Goal: Transaction & Acquisition: Purchase product/service

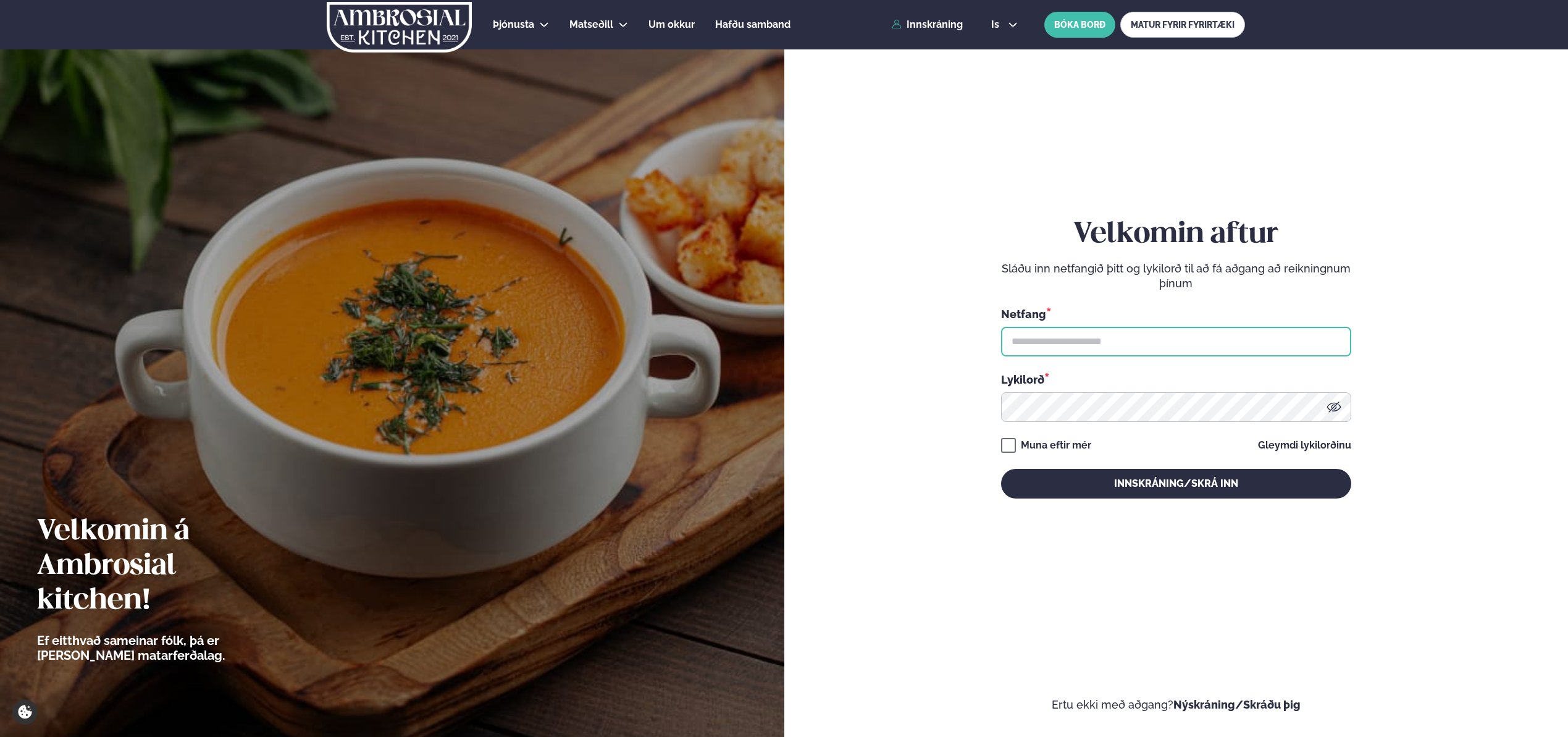
click at [1124, 348] on input "text" at bounding box center [1176, 341] width 350 height 30
type input "**********"
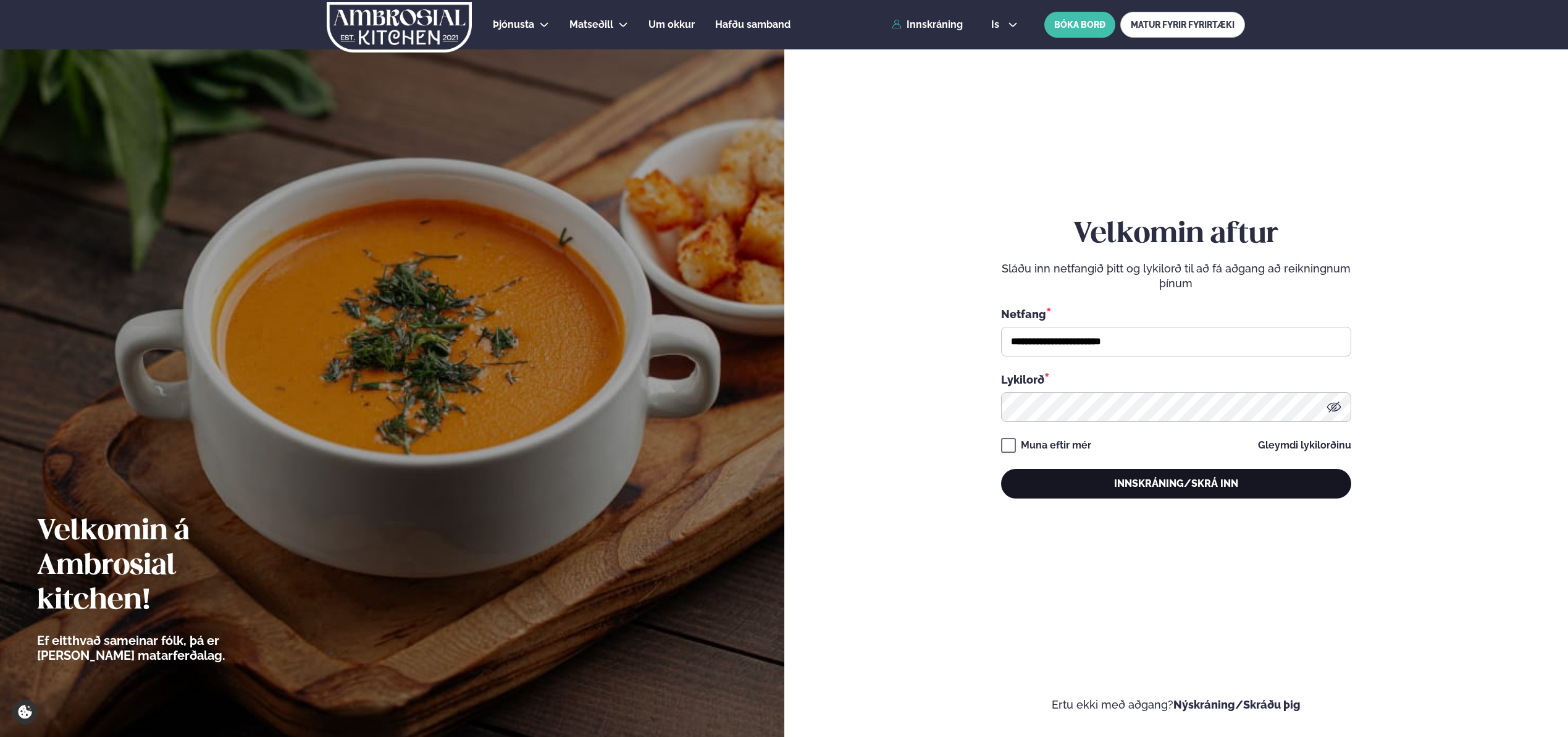
click at [1195, 484] on button "Innskráning/Skrá inn" at bounding box center [1176, 483] width 350 height 30
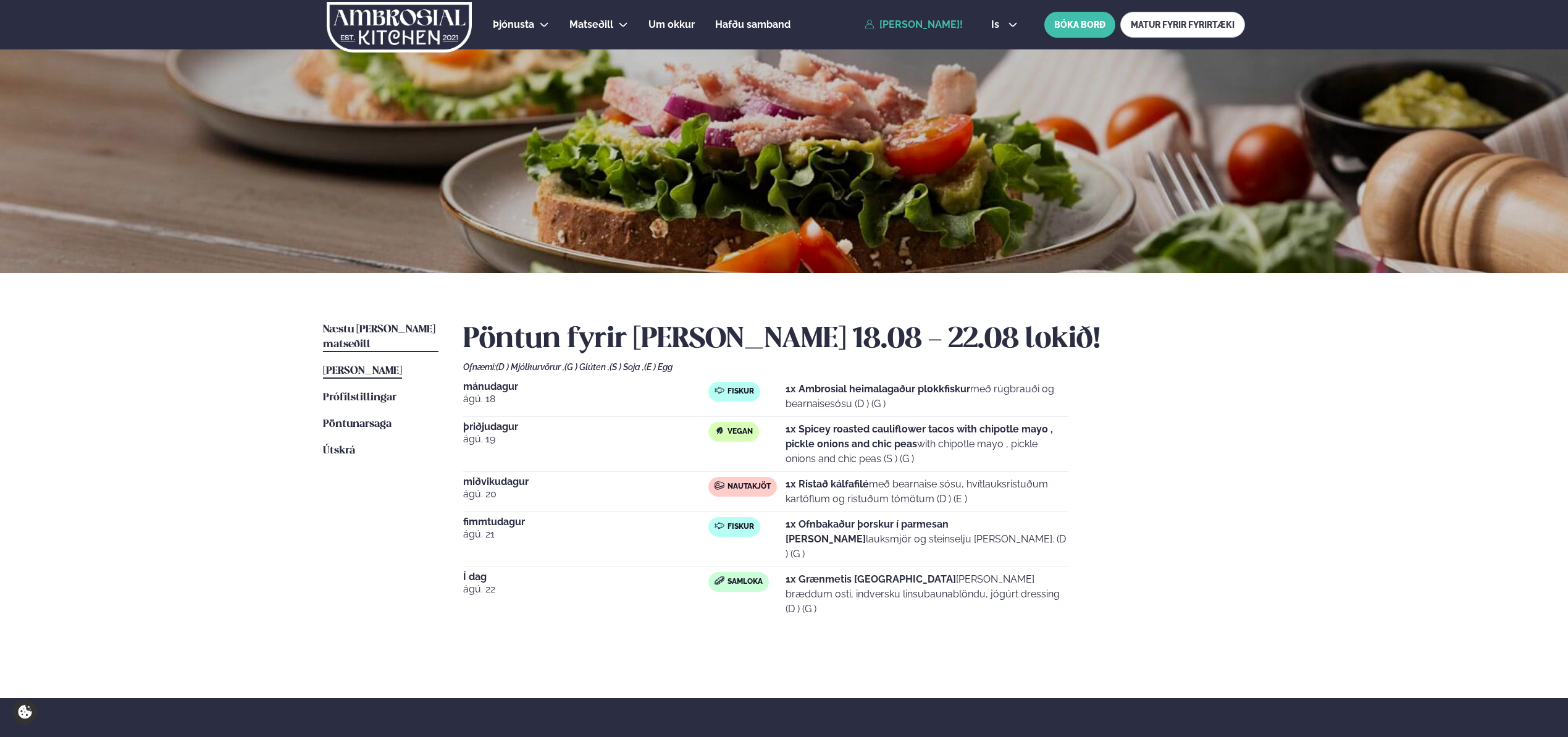
click at [368, 327] on span "Næstu [PERSON_NAME] matseðill" at bounding box center [379, 336] width 112 height 25
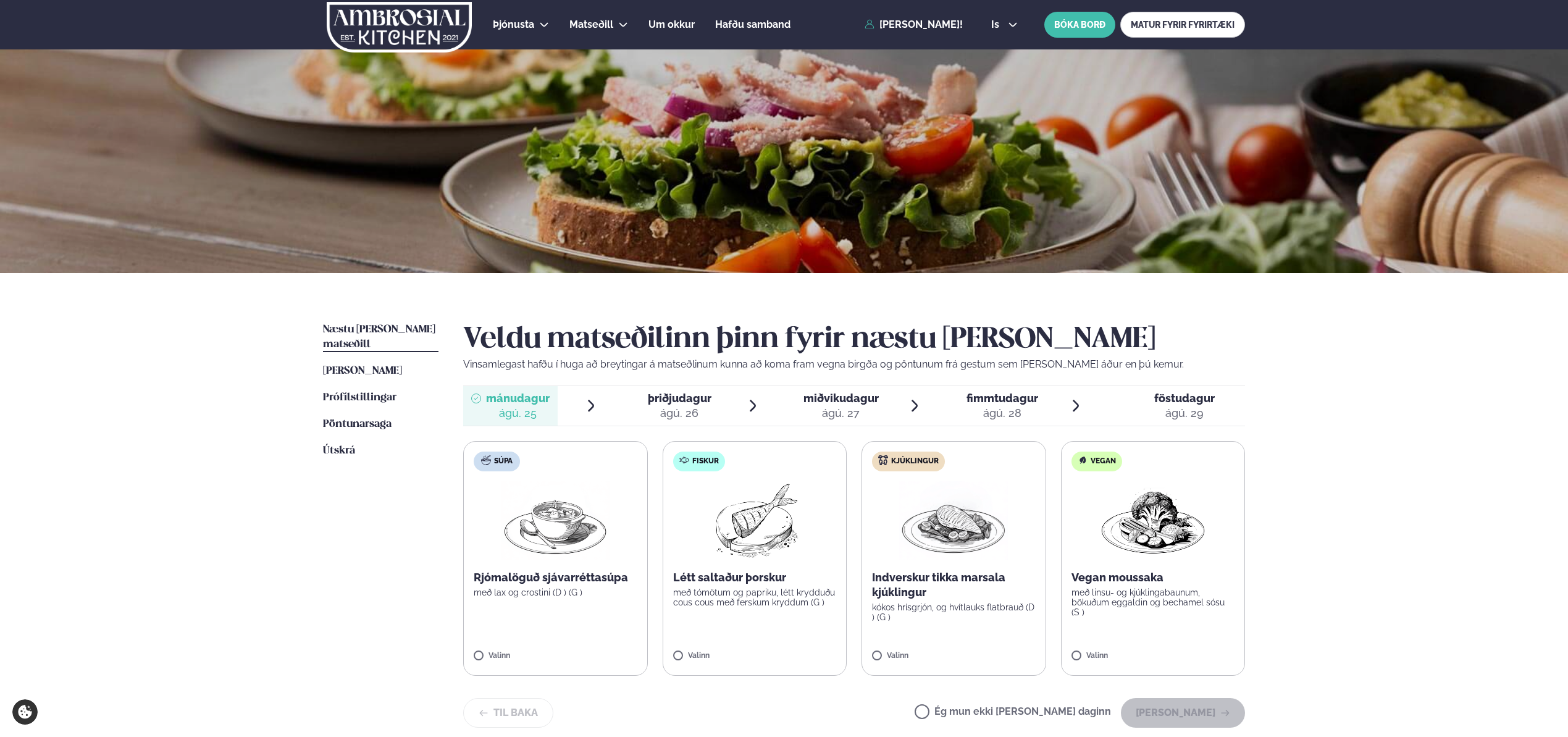
click at [964, 715] on label "Ég mun ekki [PERSON_NAME] daginn" at bounding box center [1013, 713] width 196 height 13
click at [674, 403] on span "þriðjudagur" at bounding box center [679, 398] width 63 height 13
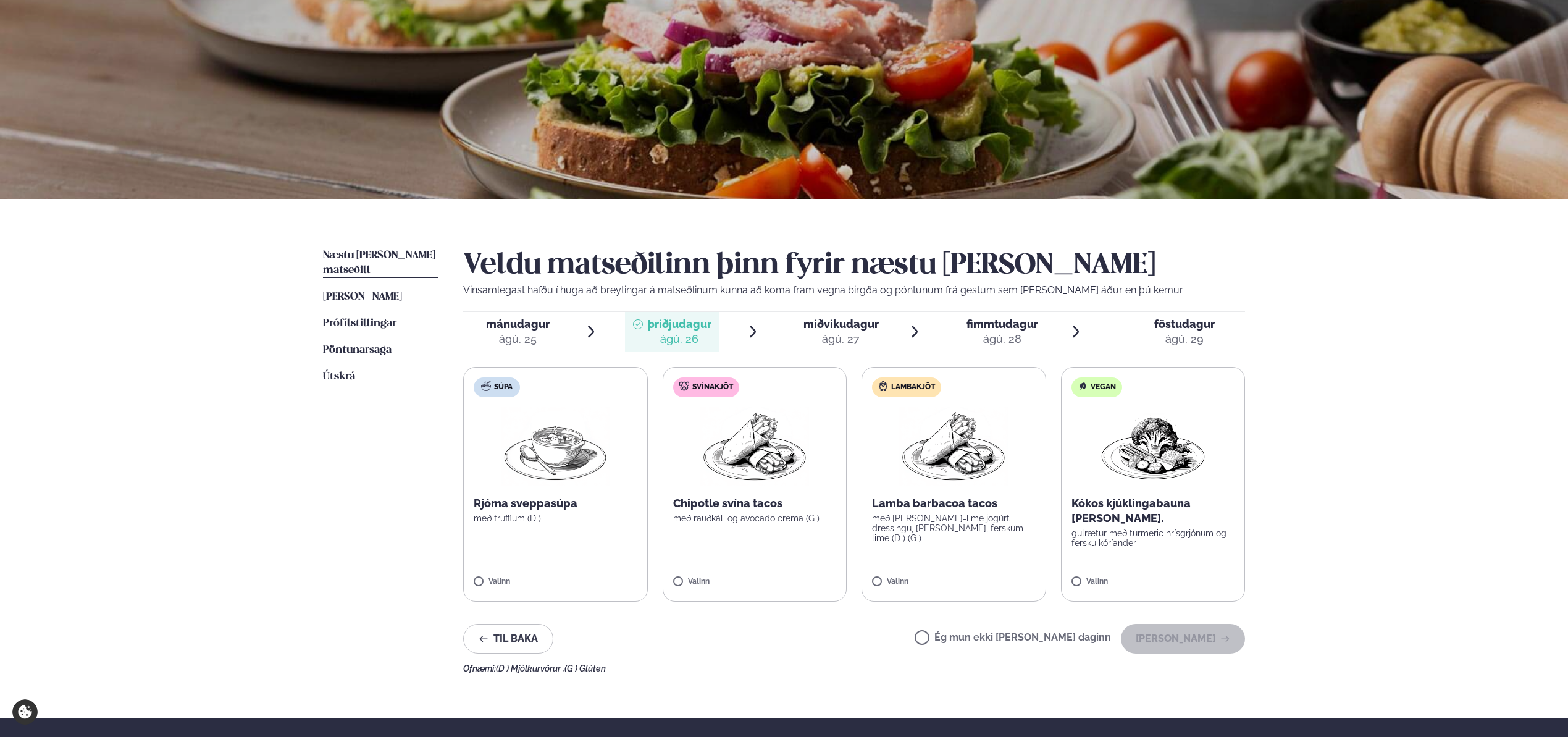
scroll to position [81, 0]
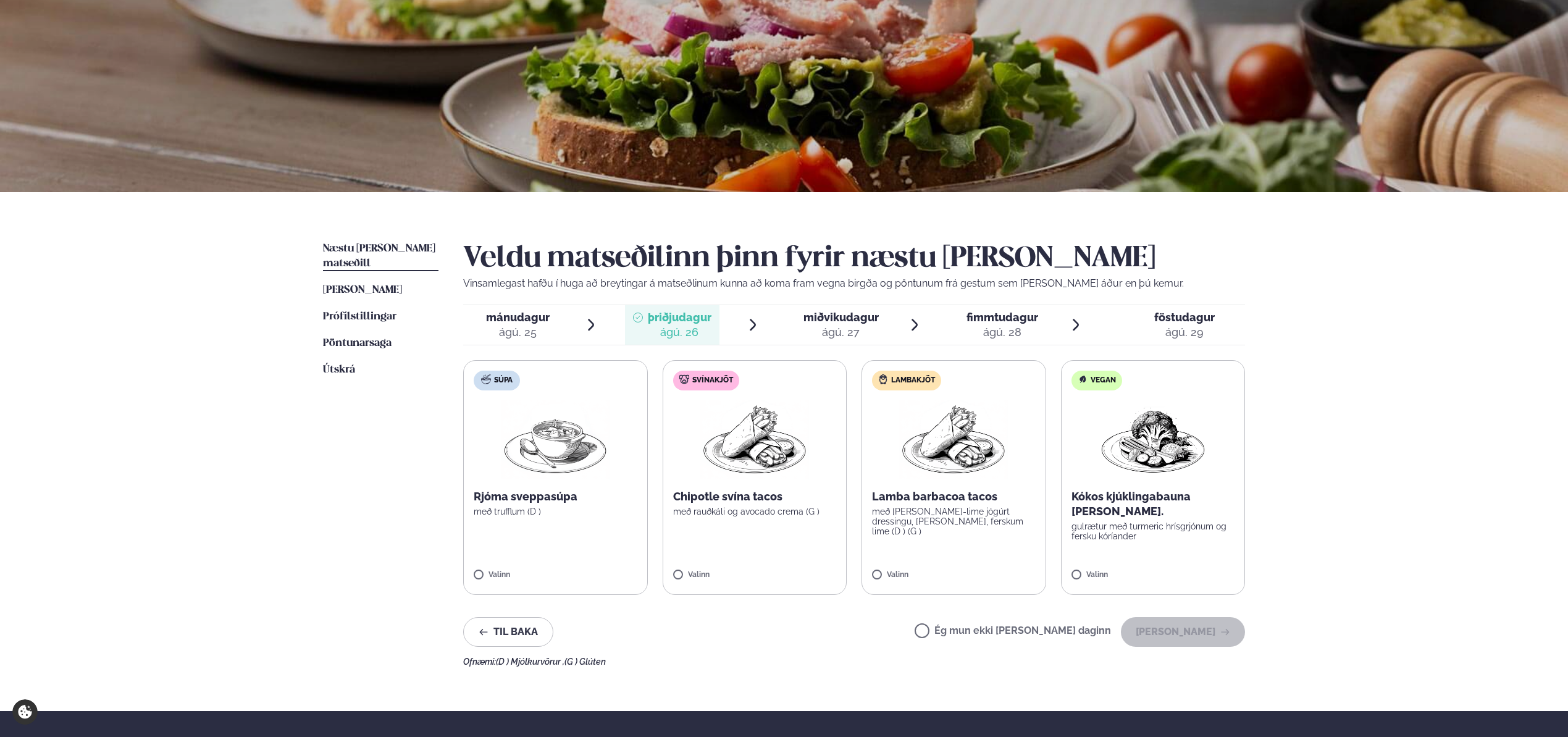
click at [783, 486] on label "Svínakjöt Chipotle svína tacos með rauðkáli og avocado crema (G ) Valinn" at bounding box center [754, 477] width 185 height 235
click at [1182, 634] on button "[PERSON_NAME]" at bounding box center [1183, 632] width 124 height 30
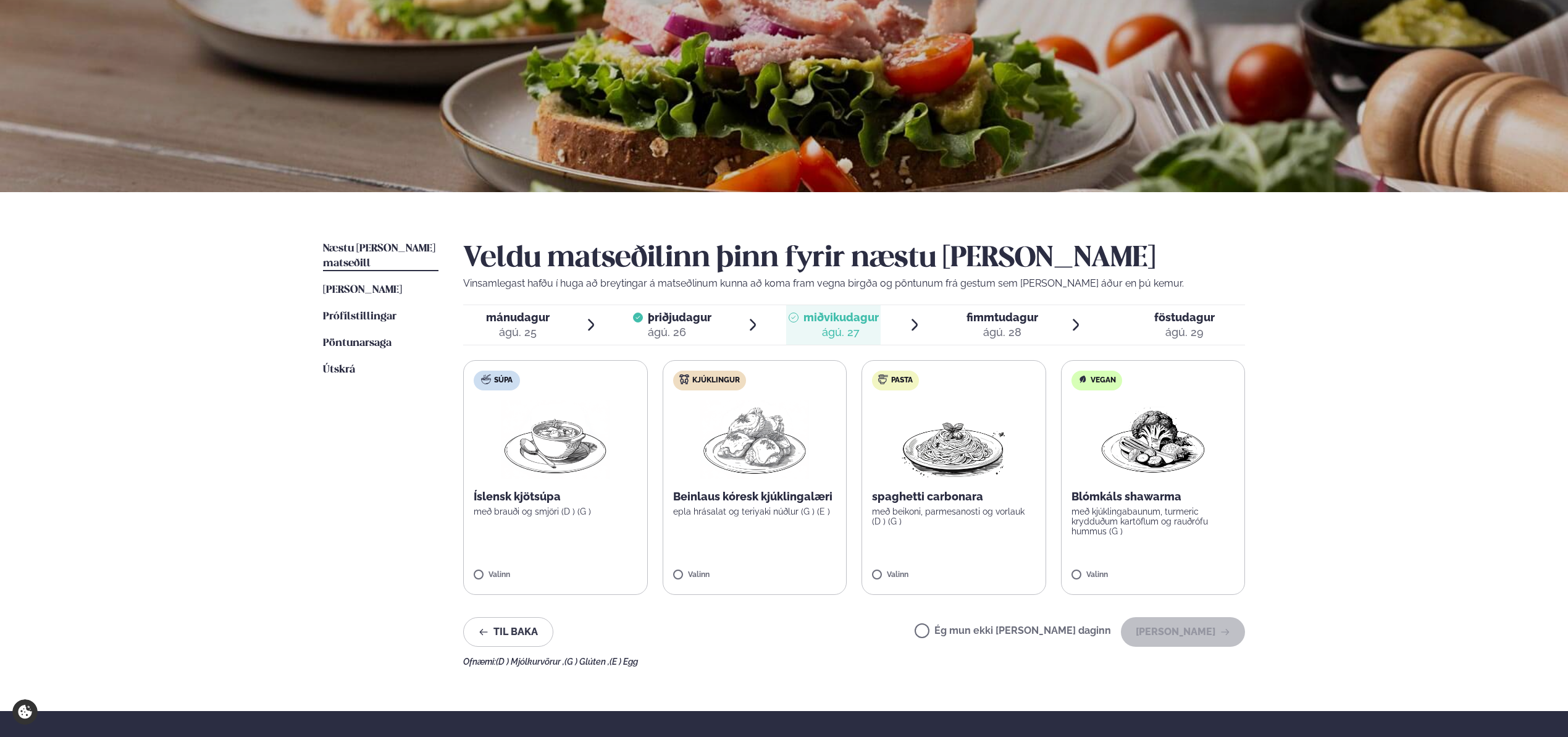
click at [774, 492] on p "Beinlaus kóresk kjúklingalæri" at bounding box center [754, 496] width 164 height 15
click at [1172, 634] on button "[PERSON_NAME]" at bounding box center [1183, 632] width 124 height 30
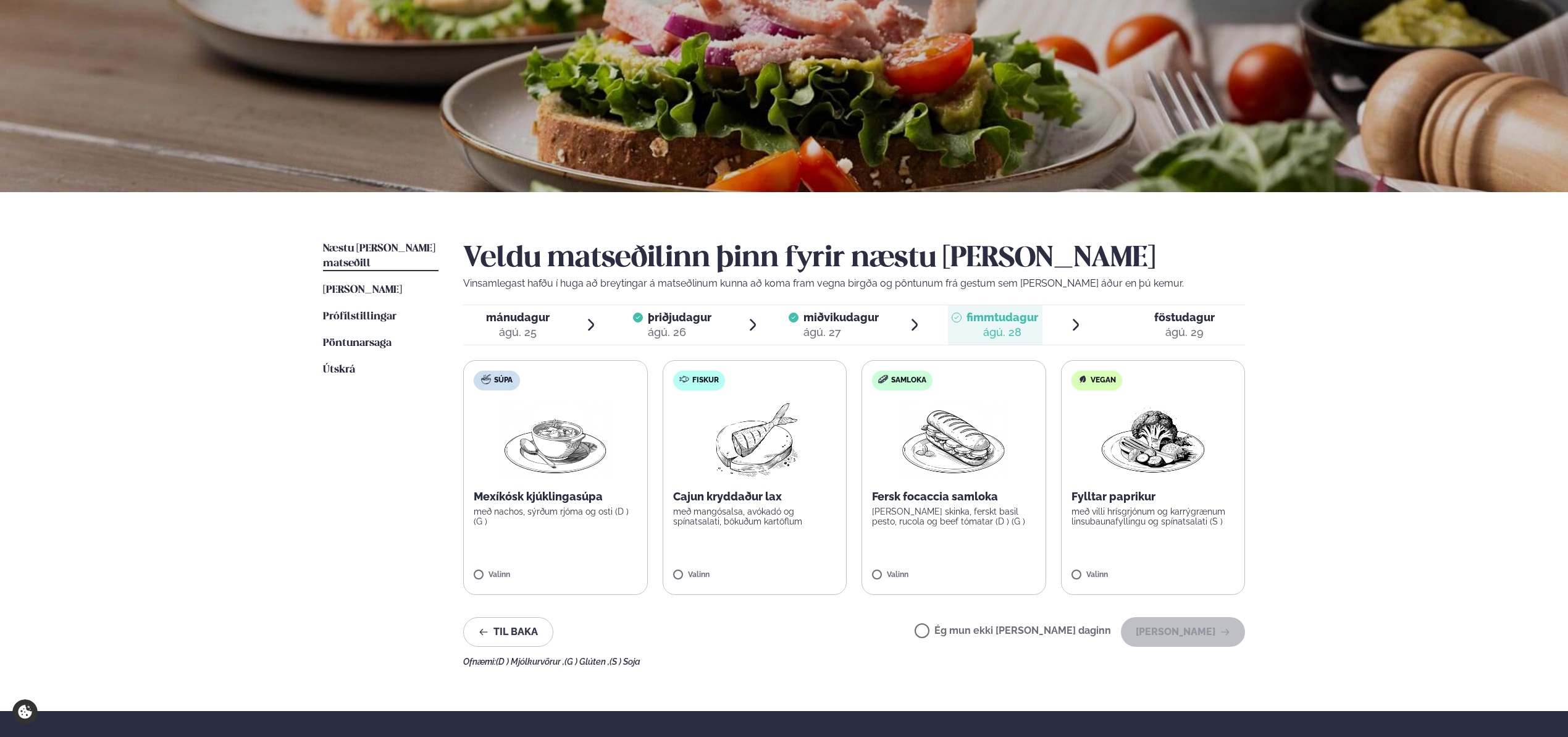
click at [768, 467] on img at bounding box center [754, 439] width 109 height 79
click at [1172, 627] on button "[PERSON_NAME]" at bounding box center [1183, 632] width 124 height 30
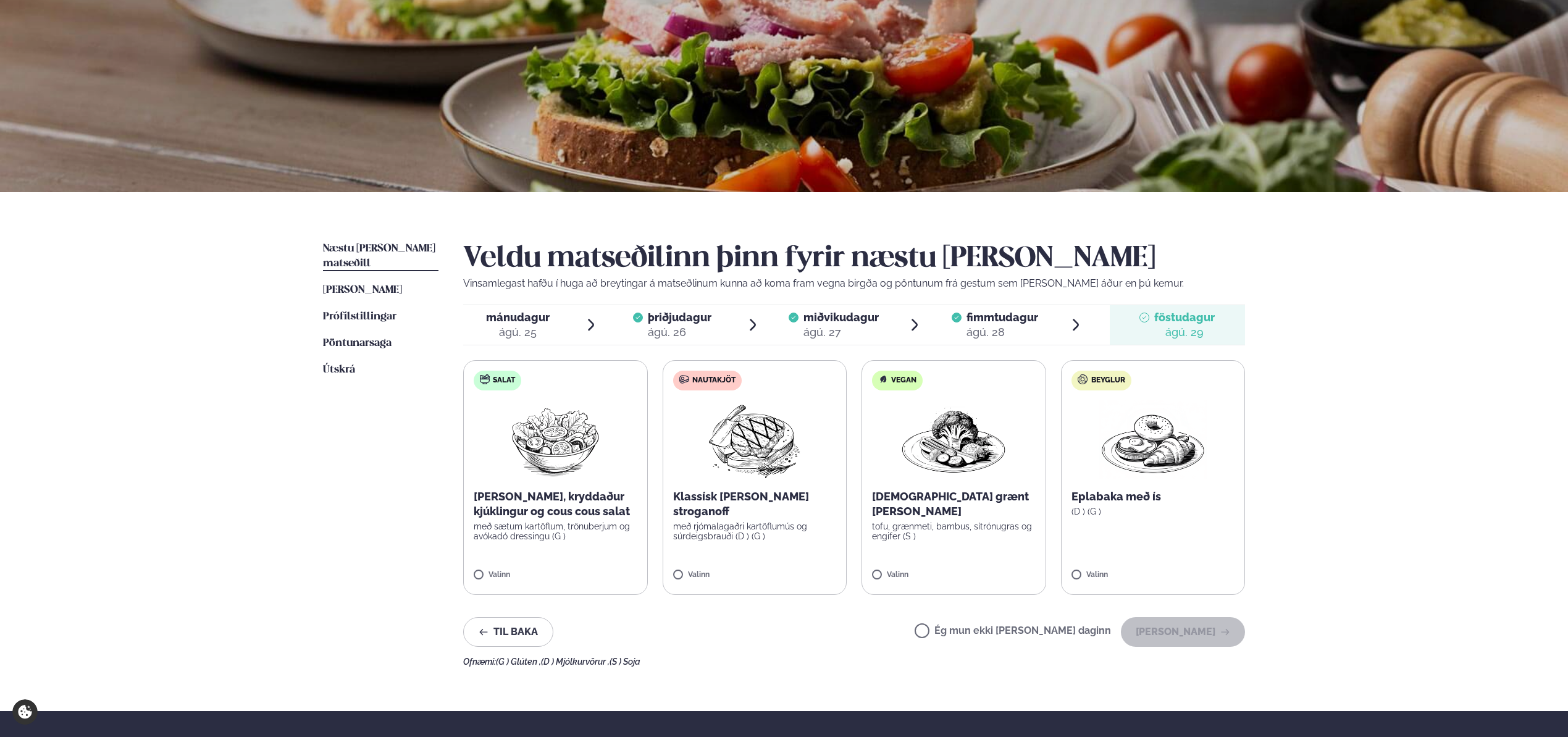
click at [745, 498] on p "Klassísk [PERSON_NAME] stroganoff" at bounding box center [754, 504] width 164 height 30
click at [1162, 627] on button "[PERSON_NAME]" at bounding box center [1183, 632] width 124 height 30
